Goal: Task Accomplishment & Management: Use online tool/utility

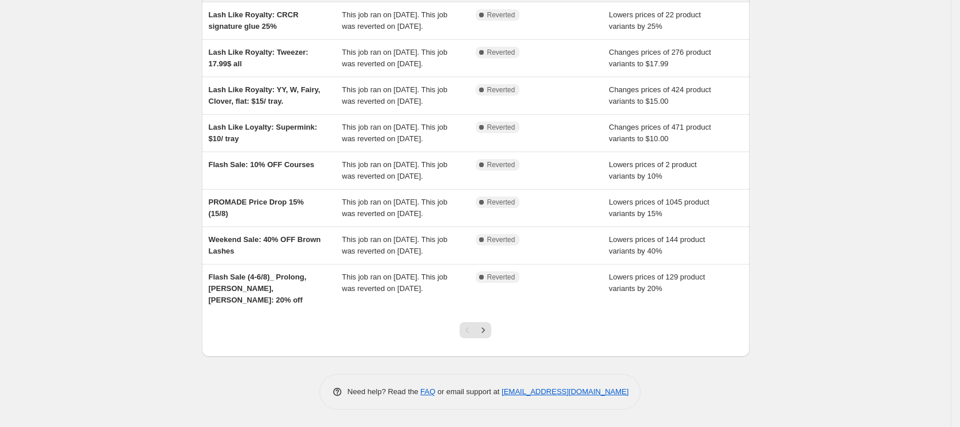
scroll to position [259, 0]
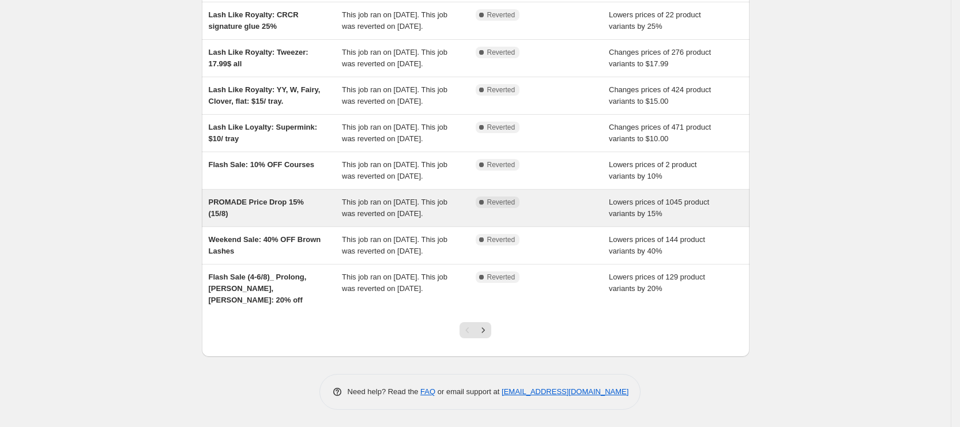
click at [342, 205] on div "PROMADE Price Drop 15% (15/8)" at bounding box center [276, 208] width 134 height 23
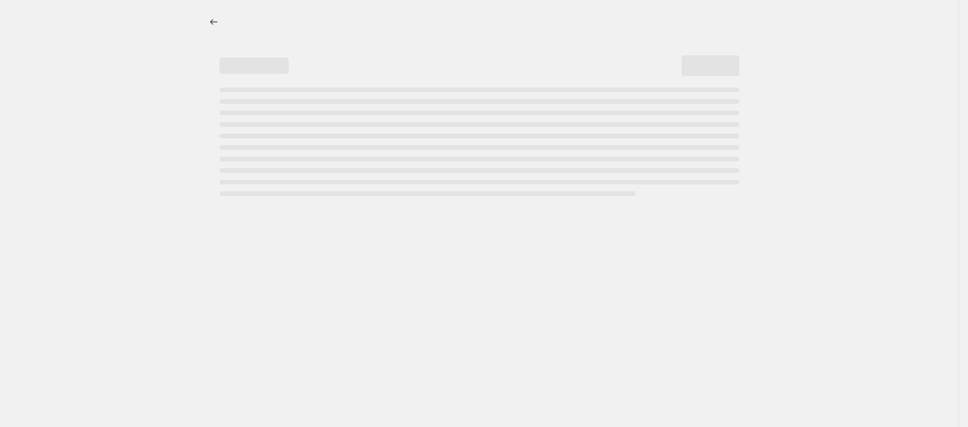
select select "percentage"
select select "tag"
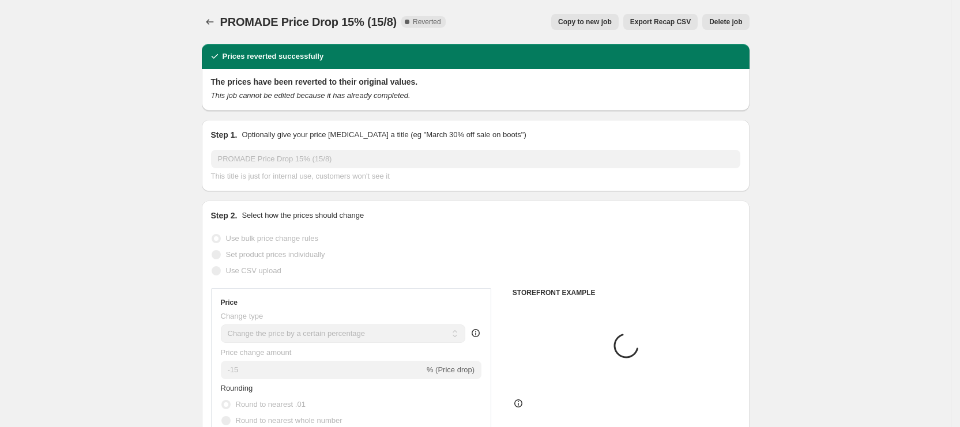
click at [589, 16] on button "Copy to new job" at bounding box center [584, 22] width 67 height 16
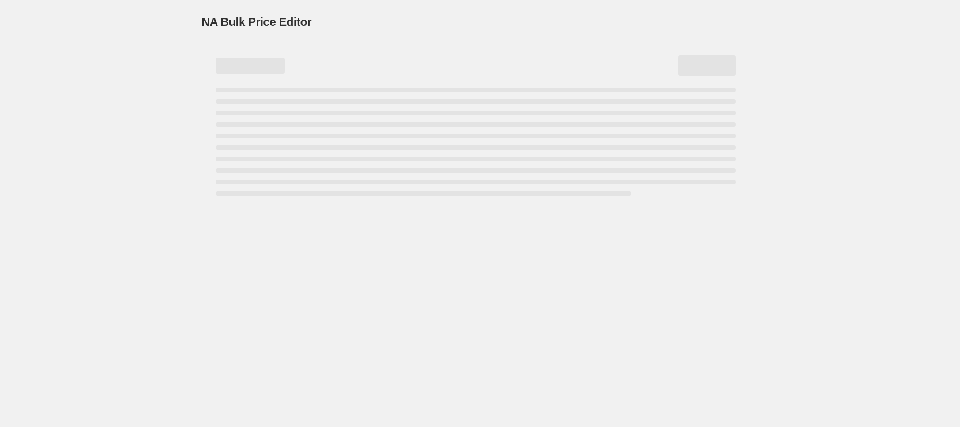
select select "percentage"
select select "tag"
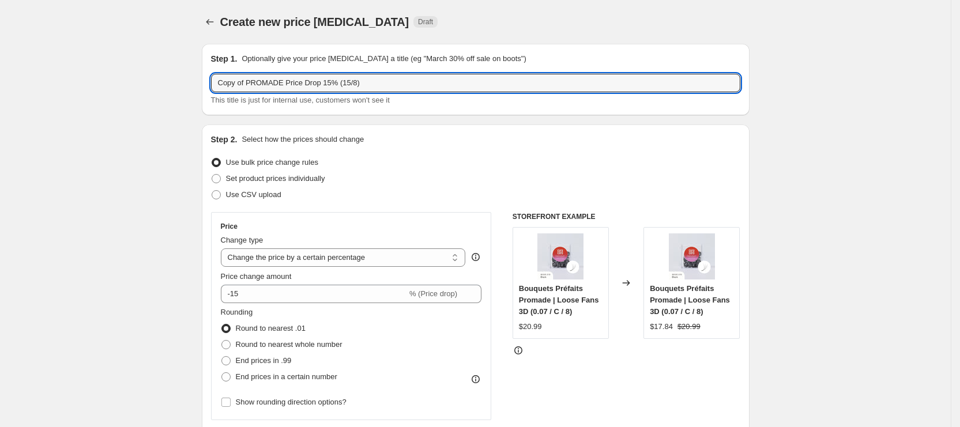
drag, startPoint x: 251, startPoint y: 85, endPoint x: 155, endPoint y: 66, distance: 98.1
drag, startPoint x: 323, startPoint y: 81, endPoint x: 314, endPoint y: 81, distance: 9.2
click at [314, 81] on input "PROMADE Price Drop 15% (15/8)" at bounding box center [475, 83] width 529 height 18
type input "PROMADE Price Drop 15% (26/8)"
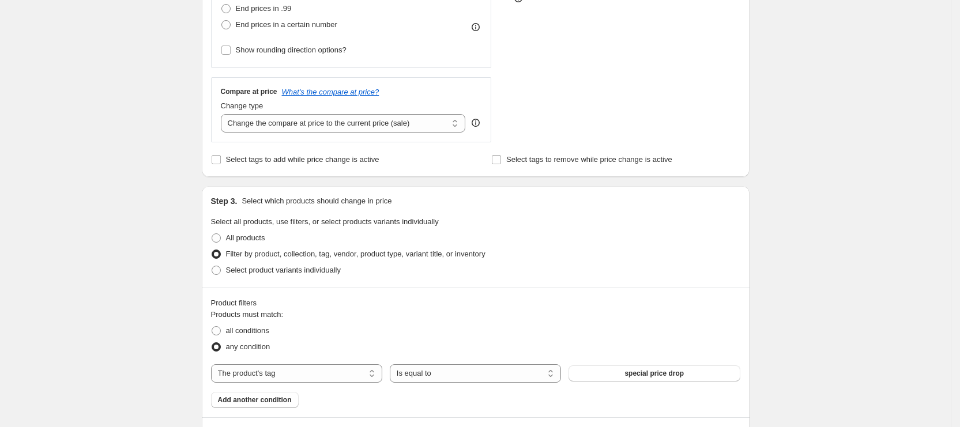
scroll to position [871, 0]
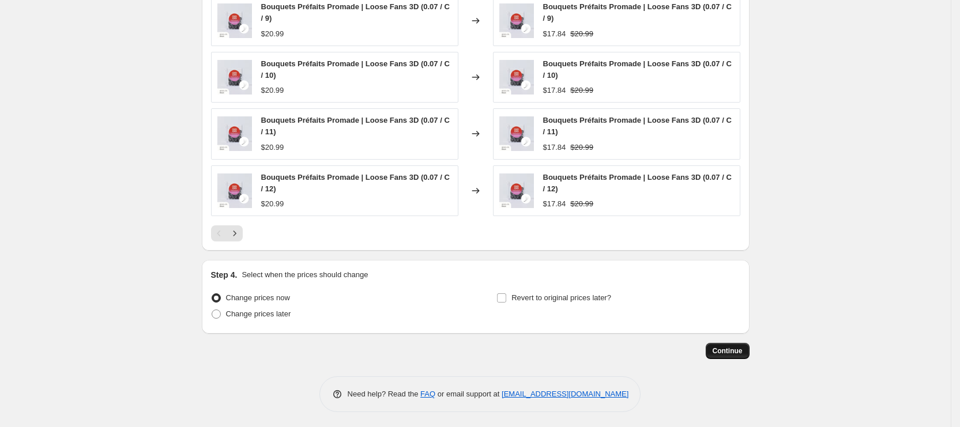
click at [719, 346] on span "Continue" at bounding box center [727, 350] width 30 height 9
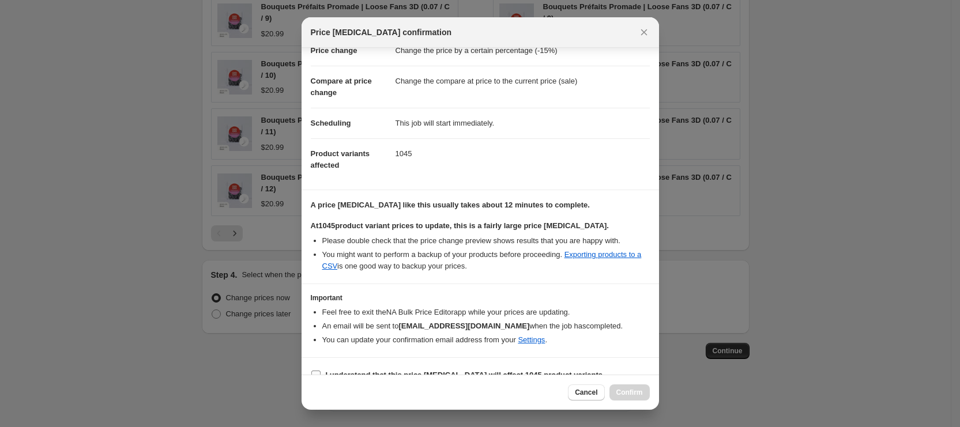
scroll to position [49, 0]
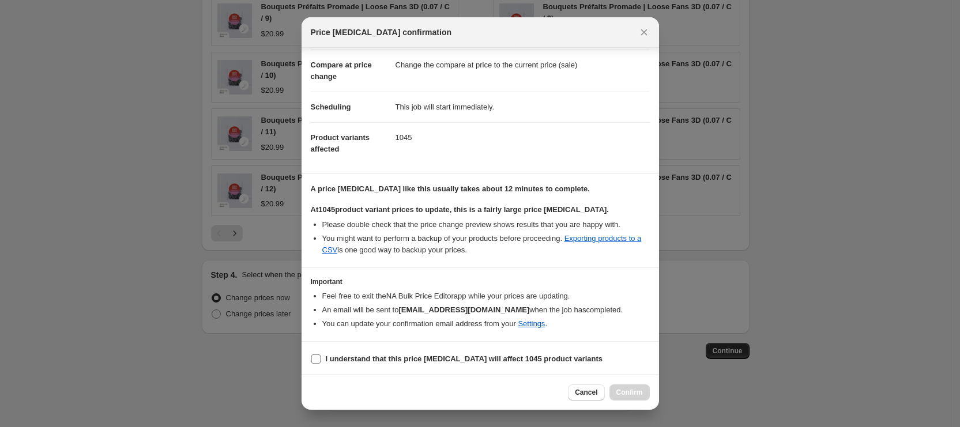
click at [459, 355] on b "I understand that this price [MEDICAL_DATA] will affect 1045 product variants" at bounding box center [464, 358] width 277 height 9
click at [320, 355] on input "I understand that this price [MEDICAL_DATA] will affect 1045 product variants" at bounding box center [315, 358] width 9 height 9
checkbox input "true"
click at [616, 394] on button "Confirm" at bounding box center [629, 392] width 40 height 16
